Goal: Task Accomplishment & Management: Manage account settings

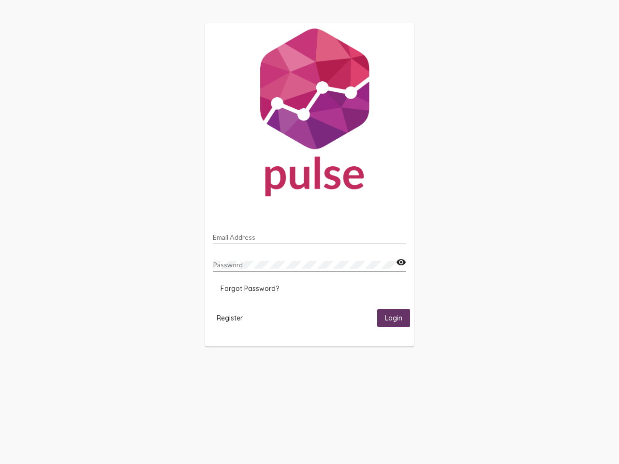
click at [309, 234] on input "Email Address" at bounding box center [309, 237] width 193 height 8
click at [401, 263] on mat-icon "visibility" at bounding box center [401, 263] width 10 height 12
click at [249, 289] on span "Forgot Password?" at bounding box center [249, 288] width 58 height 9
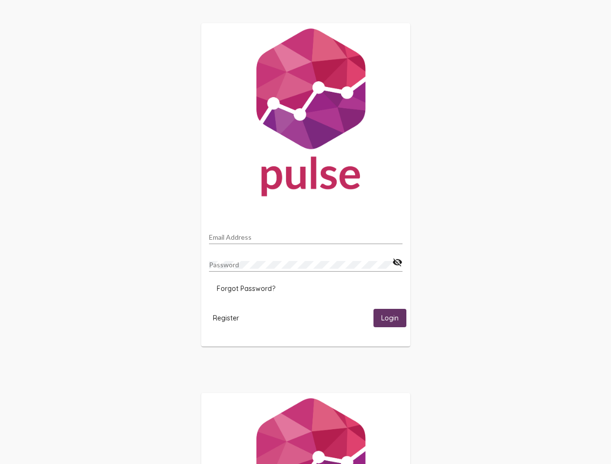
click at [230, 318] on span "Register" at bounding box center [226, 318] width 26 height 9
click at [394, 318] on html "Email Address Password visibility_off Forgot Password? Register Login" at bounding box center [305, 313] width 611 height 626
